Goal: Communication & Community: Connect with others

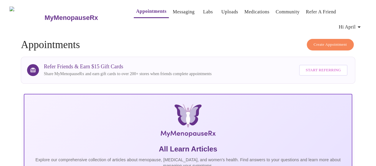
click at [363, 23] on icon "button" at bounding box center [359, 26] width 7 height 7
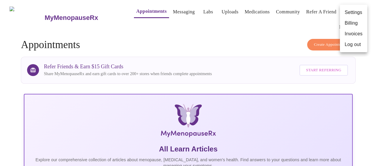
click at [265, 36] on div at bounding box center [190, 83] width 381 height 166
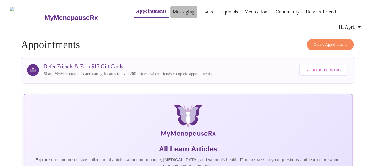
click at [173, 13] on link "Messaging" at bounding box center [184, 12] width 22 height 8
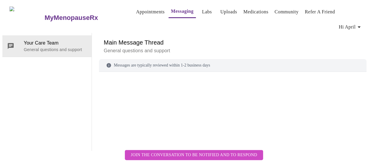
scroll to position [22, 0]
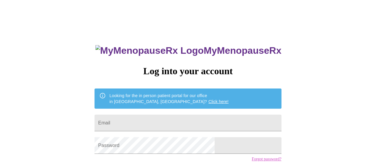
scroll to position [22, 0]
